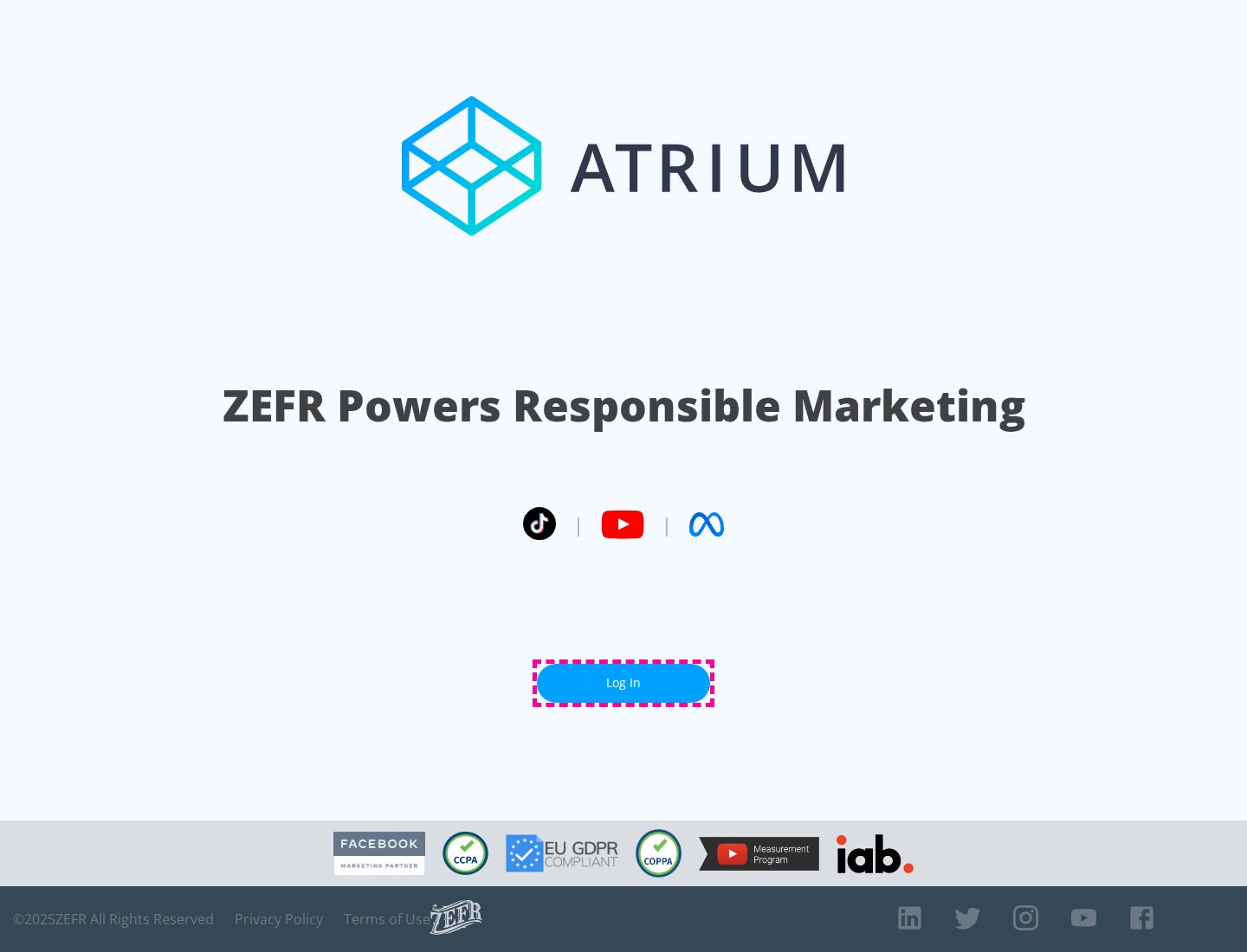
click at [623, 683] on link "Log In" at bounding box center [623, 683] width 173 height 39
